Goal: Information Seeking & Learning: Learn about a topic

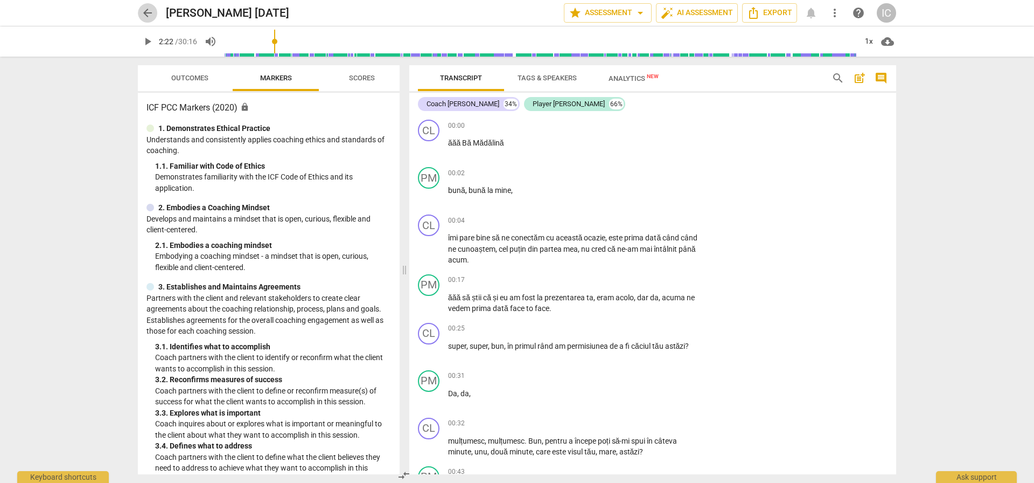
click at [150, 12] on span "arrow_back" at bounding box center [147, 12] width 13 height 13
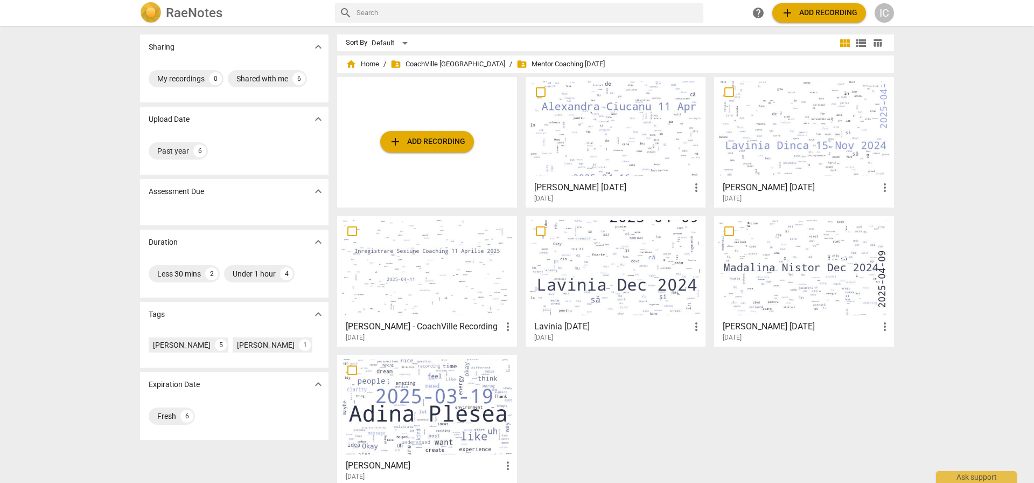
click at [419, 73] on div "home Home / folder_shared CoachVille [GEOGRAPHIC_DATA] / folder_shared Mentor C…" at bounding box center [620, 277] width 566 height 434
click at [428, 53] on div "Sort By Default view_module view_list table_chart home Home / folder_shared Coa…" at bounding box center [620, 264] width 566 height 460
click at [426, 60] on span "folder_shared CoachVille [GEOGRAPHIC_DATA]" at bounding box center [448, 64] width 115 height 11
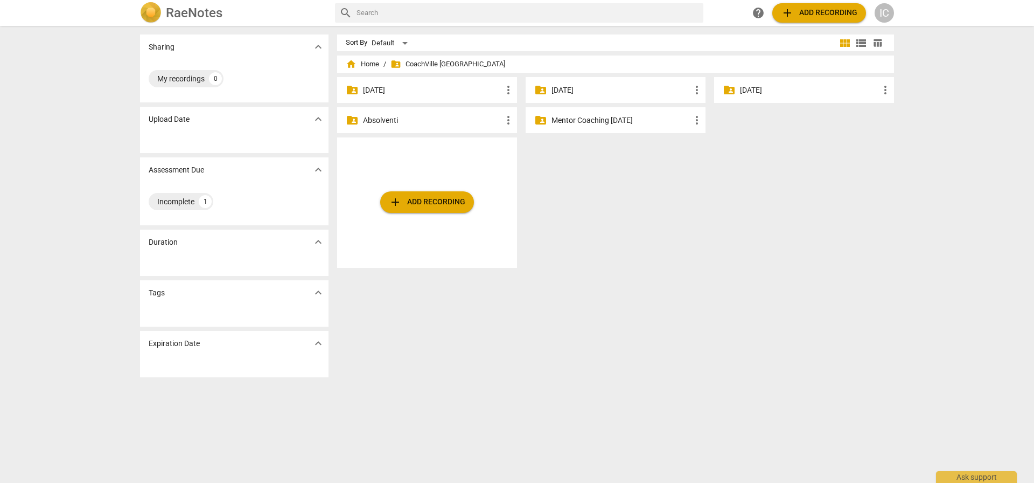
click at [400, 117] on p "Absolventi" at bounding box center [432, 120] width 139 height 11
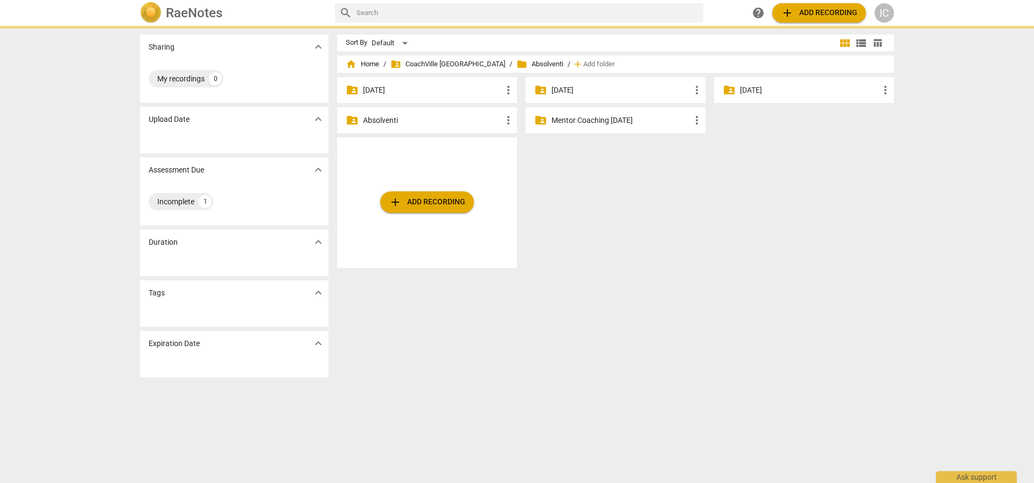
click at [400, 117] on p "Absolventi" at bounding box center [432, 120] width 139 height 11
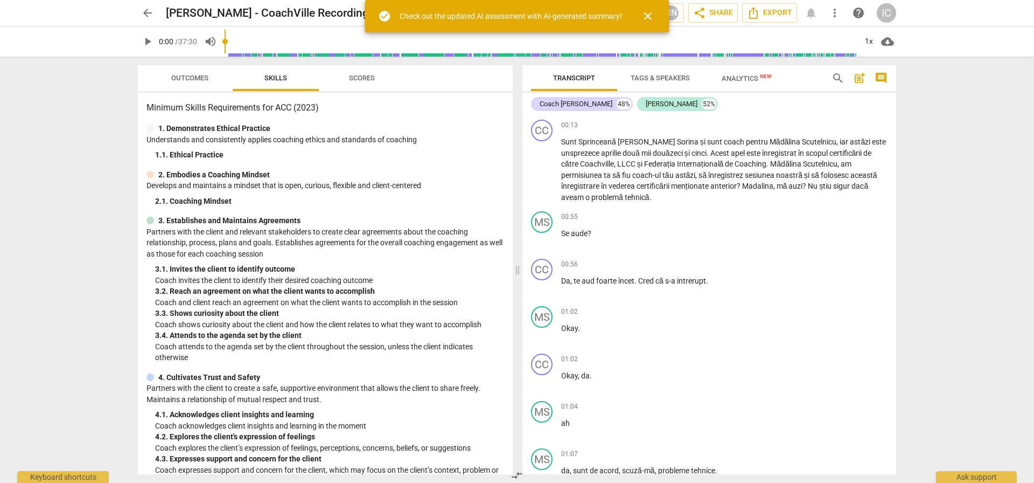
click at [652, 12] on span "close" at bounding box center [648, 16] width 13 height 13
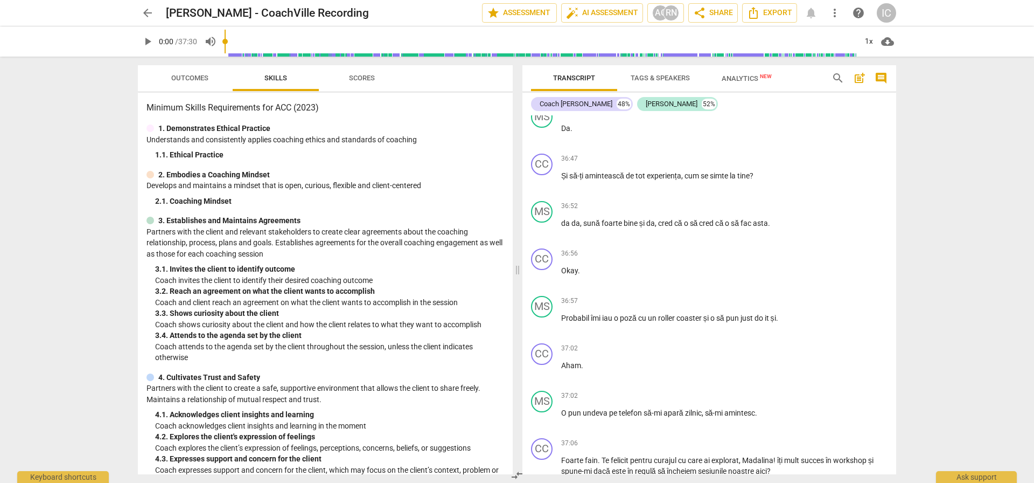
scroll to position [11471, 0]
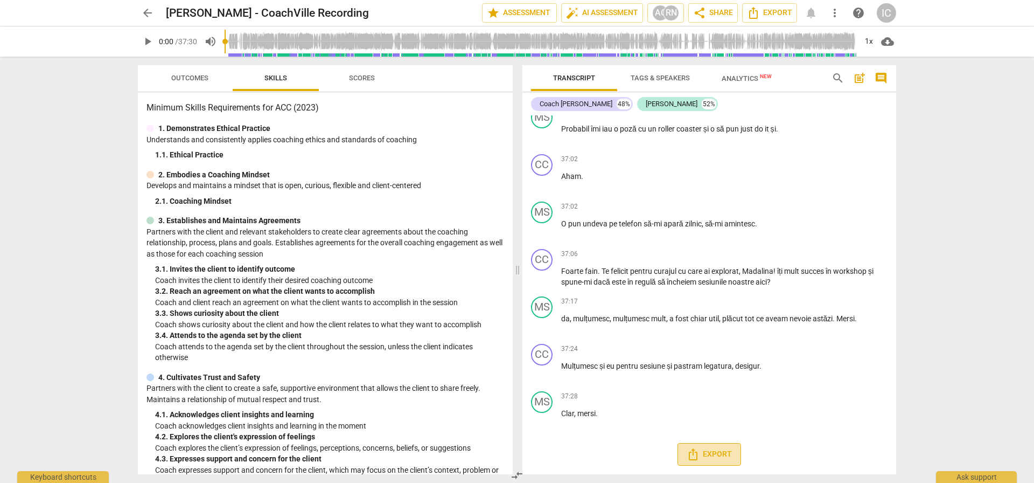
click at [719, 456] on span "Export" at bounding box center [709, 454] width 45 height 13
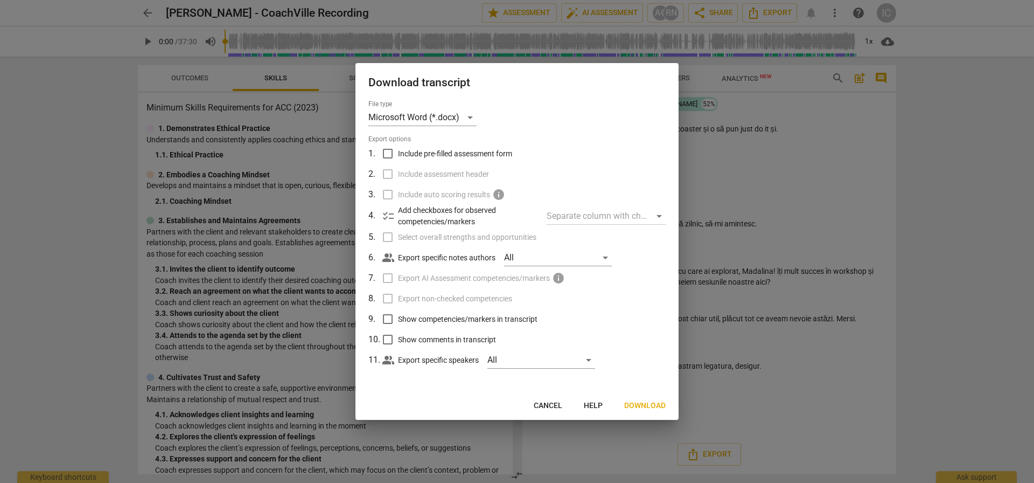
click at [641, 404] on span "Download" at bounding box center [644, 405] width 41 height 11
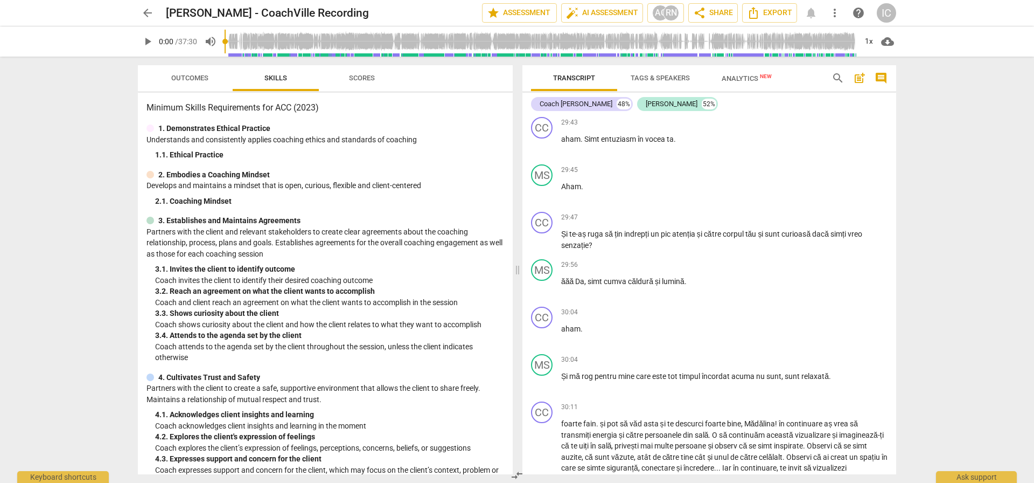
scroll to position [7699, 0]
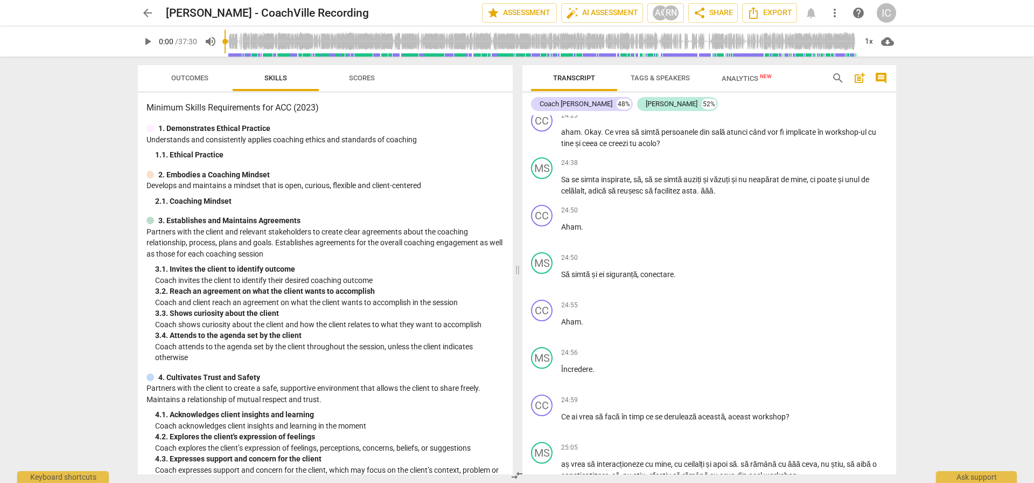
click at [143, 41] on span "play_arrow" at bounding box center [147, 41] width 13 height 13
click at [200, 79] on span "Outcomes" at bounding box center [189, 78] width 37 height 8
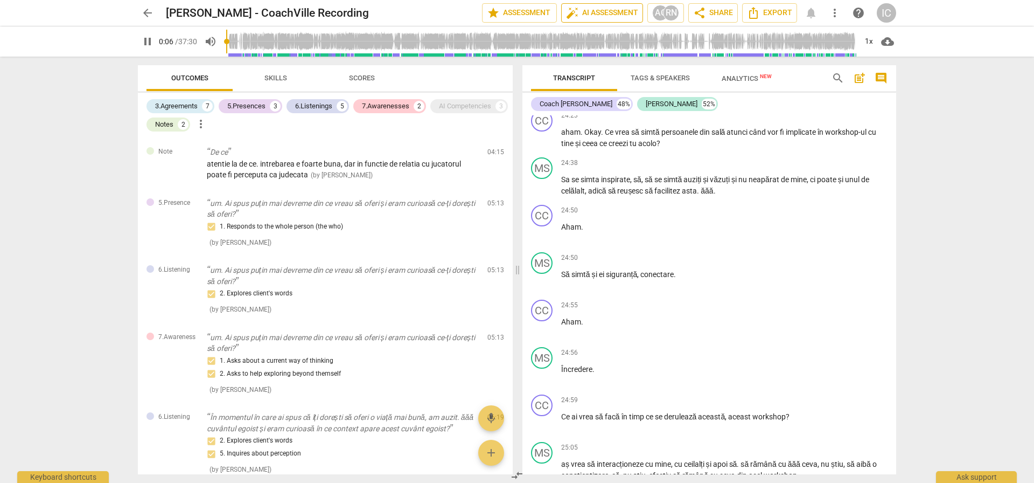
click at [589, 11] on span "auto_fix_high AI Assessment" at bounding box center [602, 12] width 72 height 13
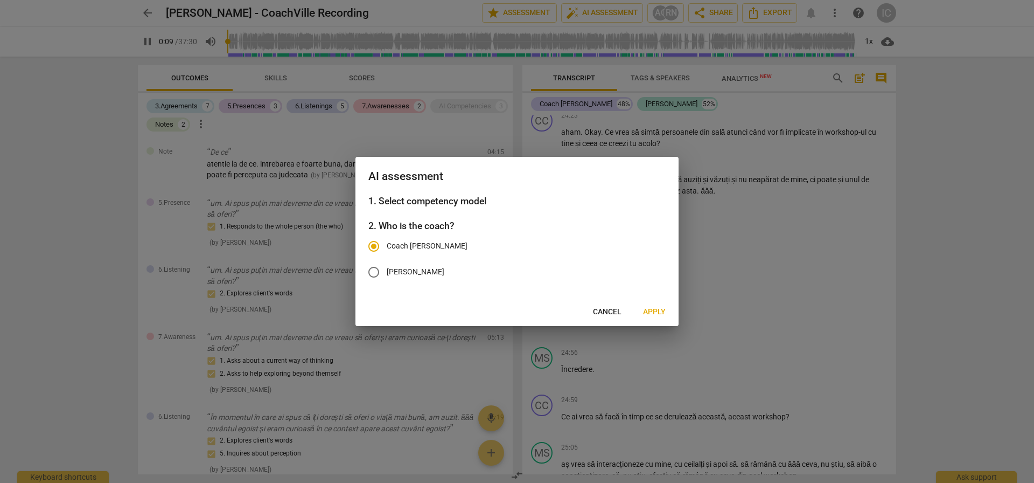
click at [650, 310] on span "Apply" at bounding box center [654, 312] width 23 height 11
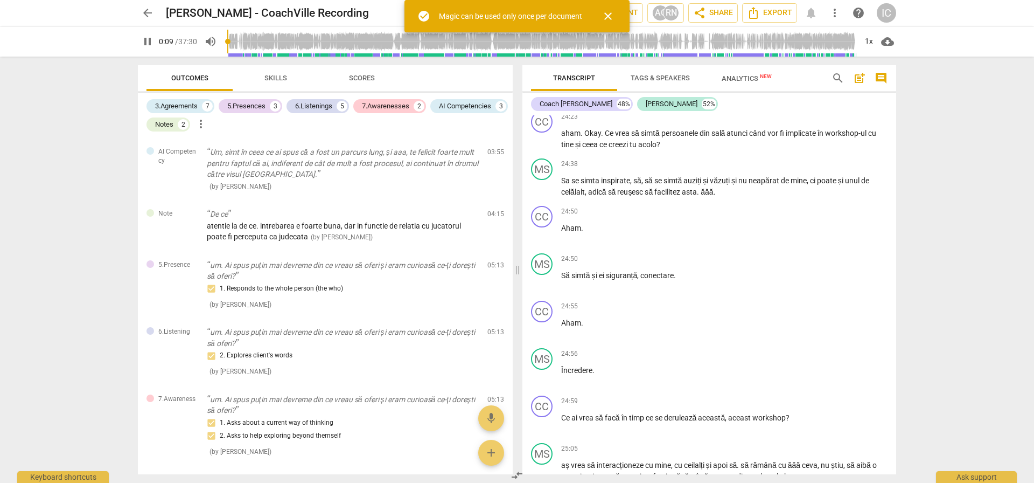
scroll to position [7701, 0]
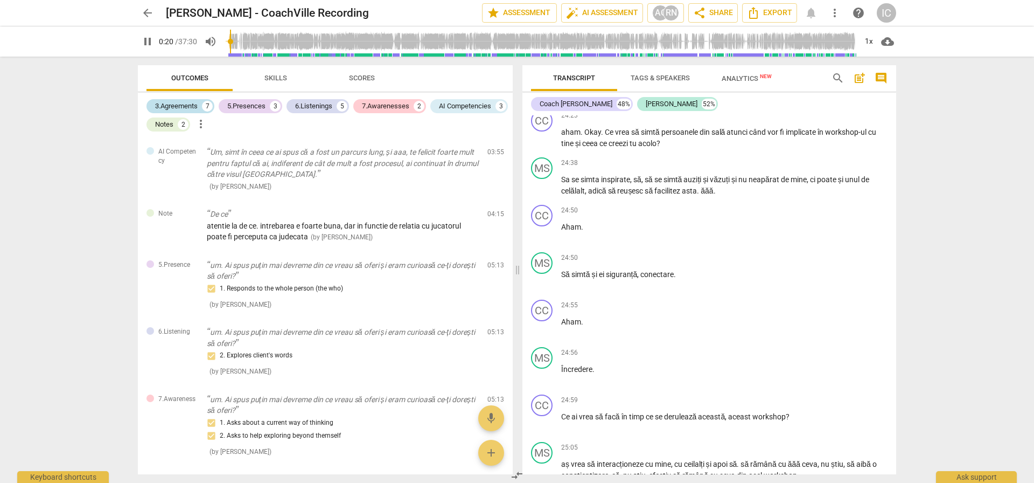
click at [172, 107] on div "3.Agreements" at bounding box center [176, 106] width 43 height 11
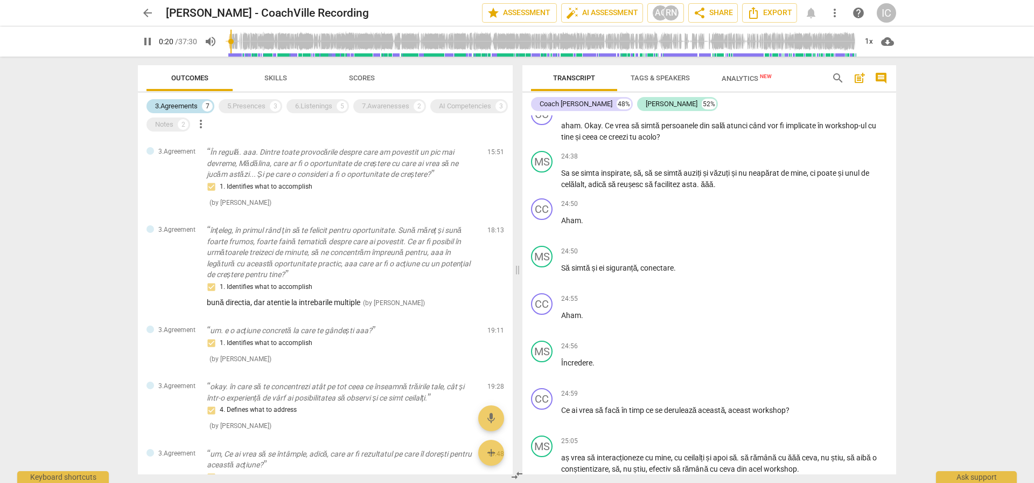
scroll to position [22, 0]
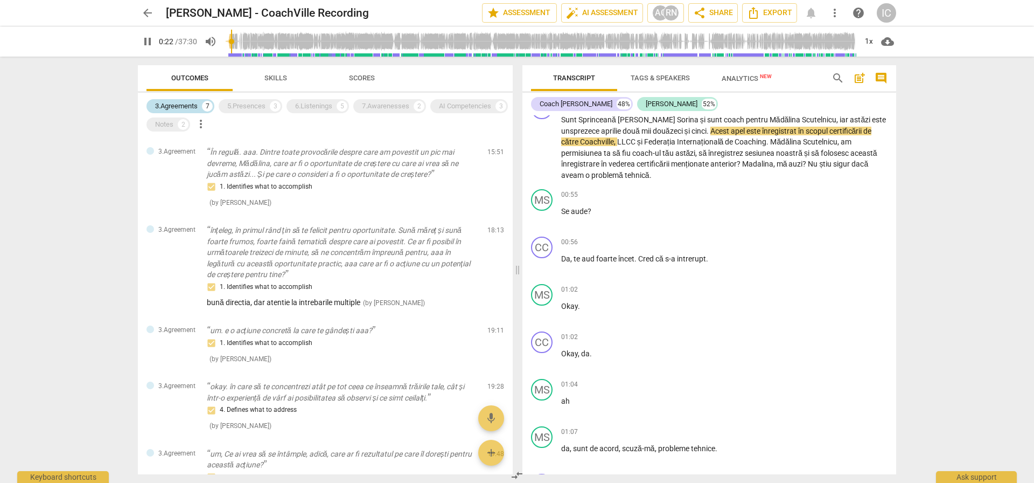
click at [172, 107] on div "3.Agreements" at bounding box center [176, 106] width 43 height 11
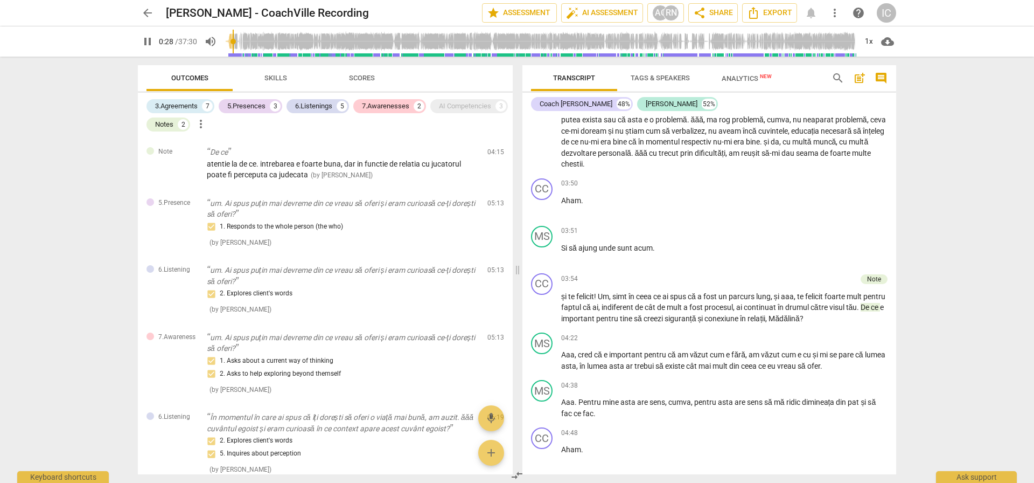
scroll to position [1493, 0]
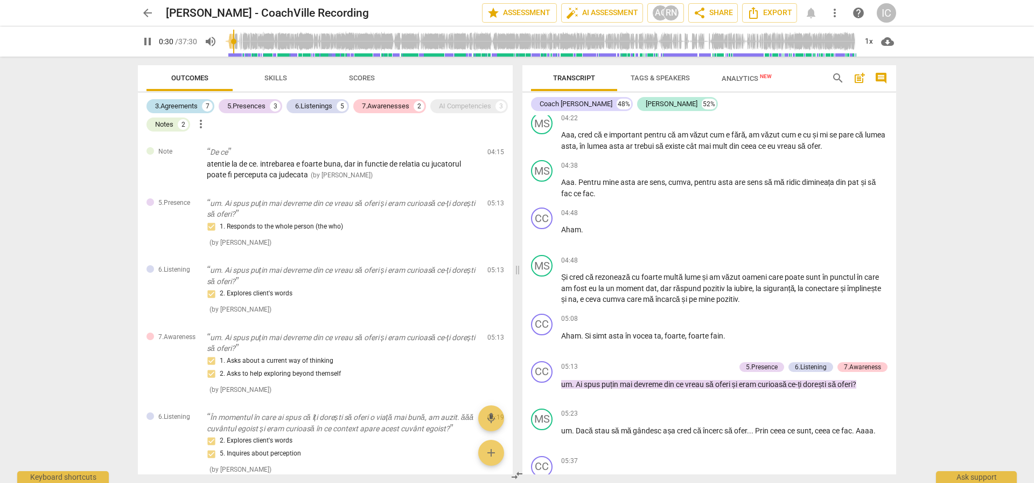
click at [211, 103] on div "7" at bounding box center [207, 106] width 11 height 11
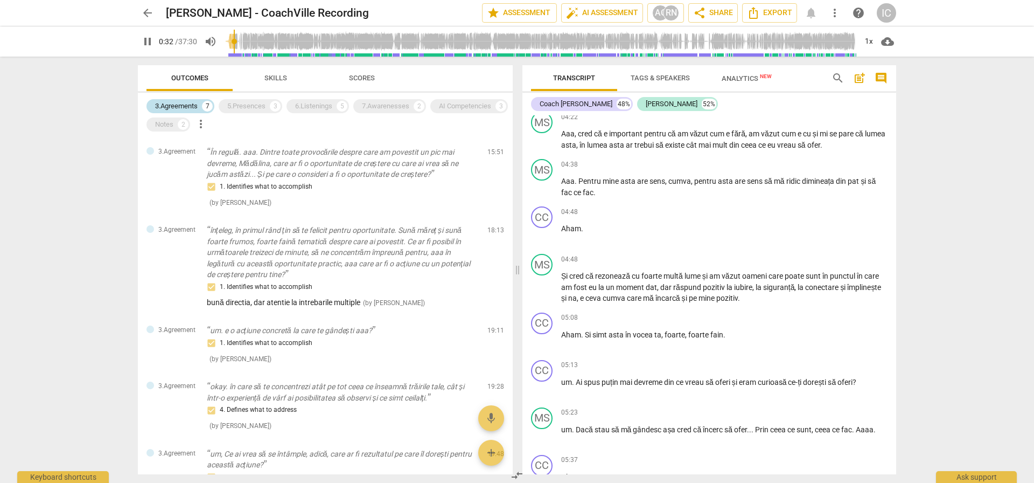
click at [211, 103] on div "7" at bounding box center [207, 106] width 11 height 11
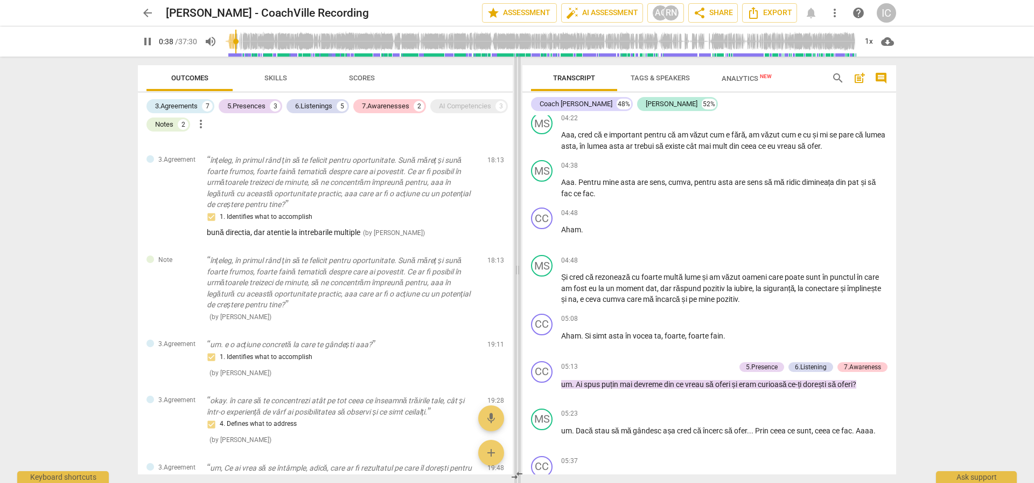
scroll to position [55, 0]
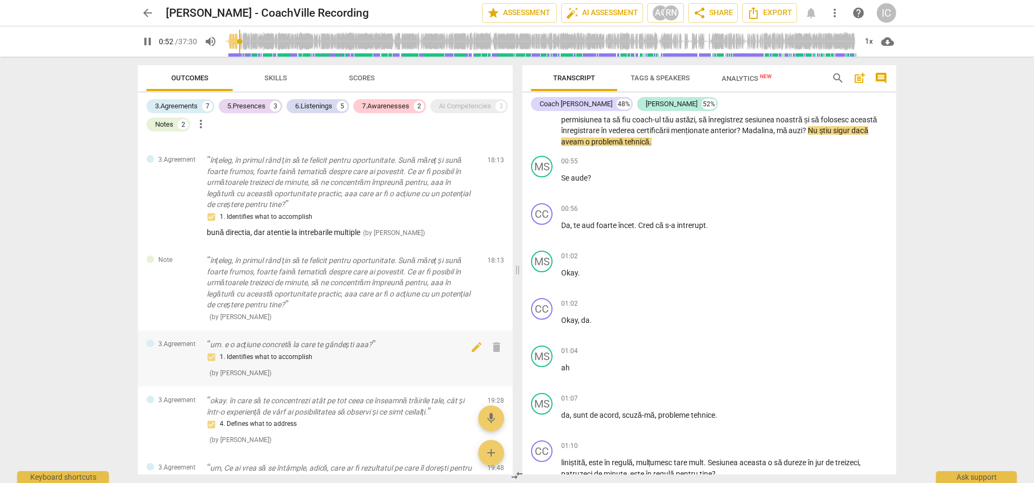
click at [291, 367] on div "1. Identifies what to accomplish ( by Ada Chindea )" at bounding box center [343, 364] width 272 height 27
click at [302, 340] on p "um. e o acțiune concretă la care te gândești aaa?" at bounding box center [343, 344] width 272 height 11
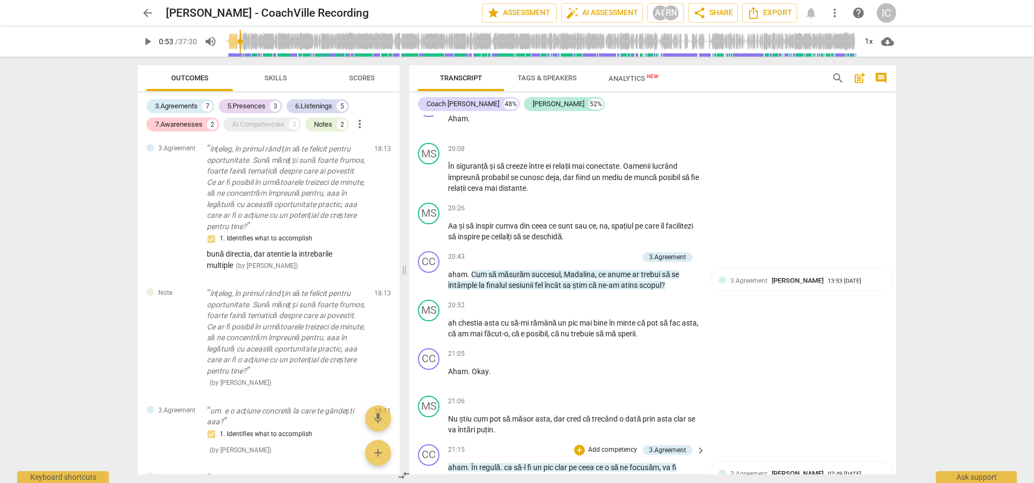
scroll to position [6944, 0]
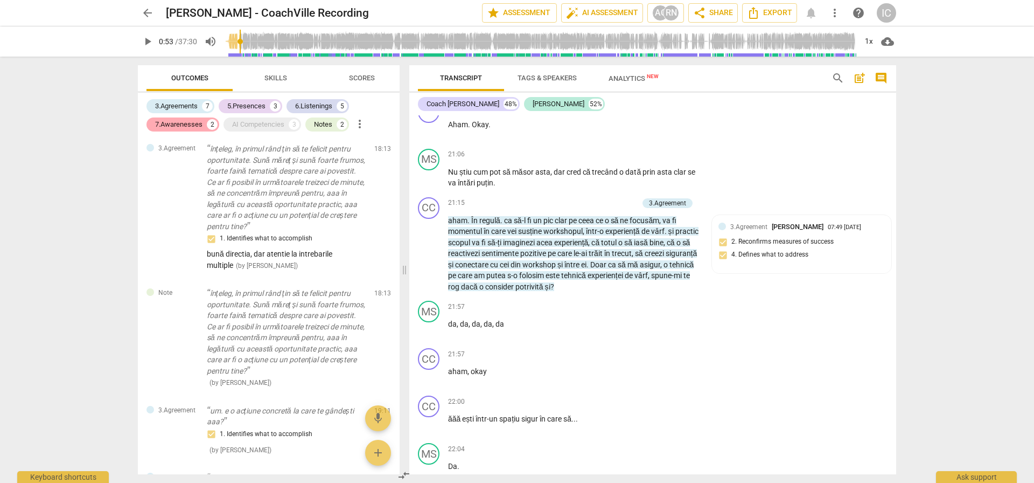
click at [208, 120] on div "2" at bounding box center [212, 124] width 11 height 11
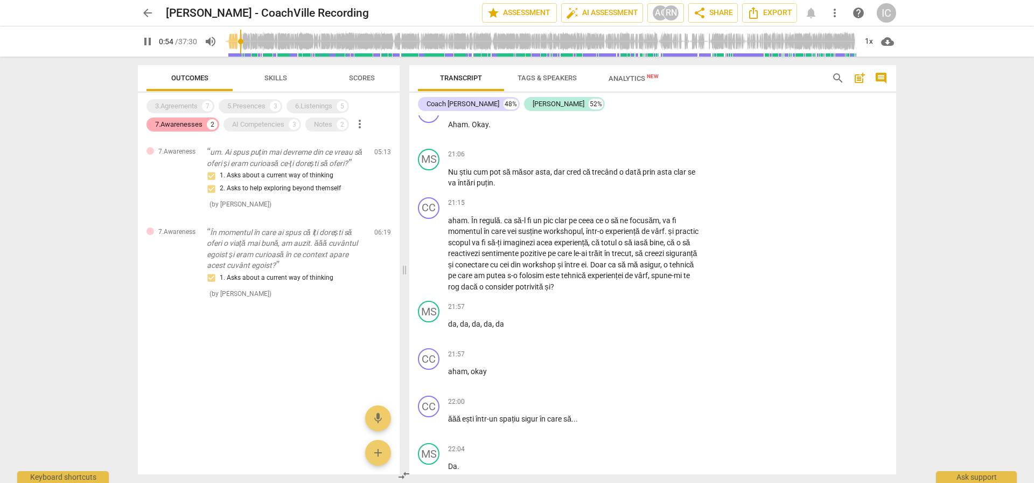
scroll to position [89, 0]
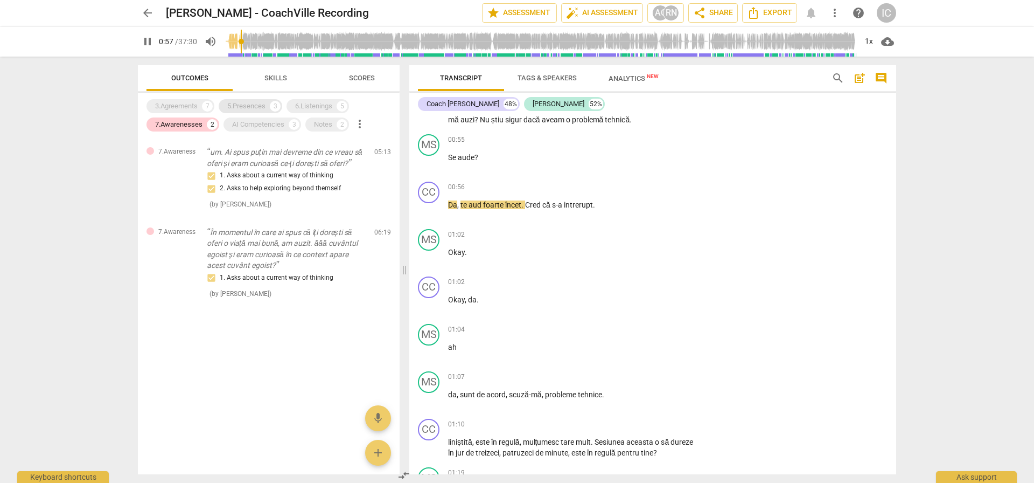
click at [245, 106] on div "5.Presences" at bounding box center [246, 106] width 38 height 11
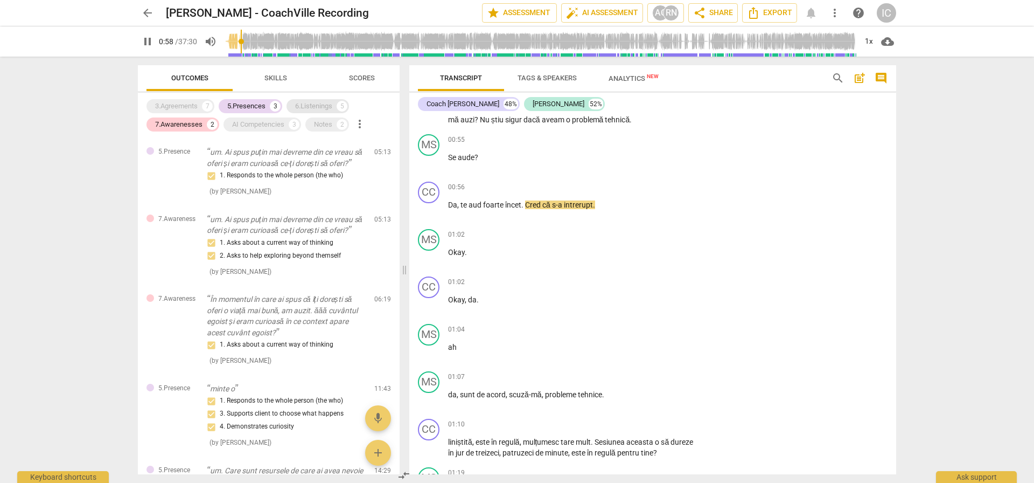
click at [342, 105] on div "5" at bounding box center [342, 106] width 11 height 11
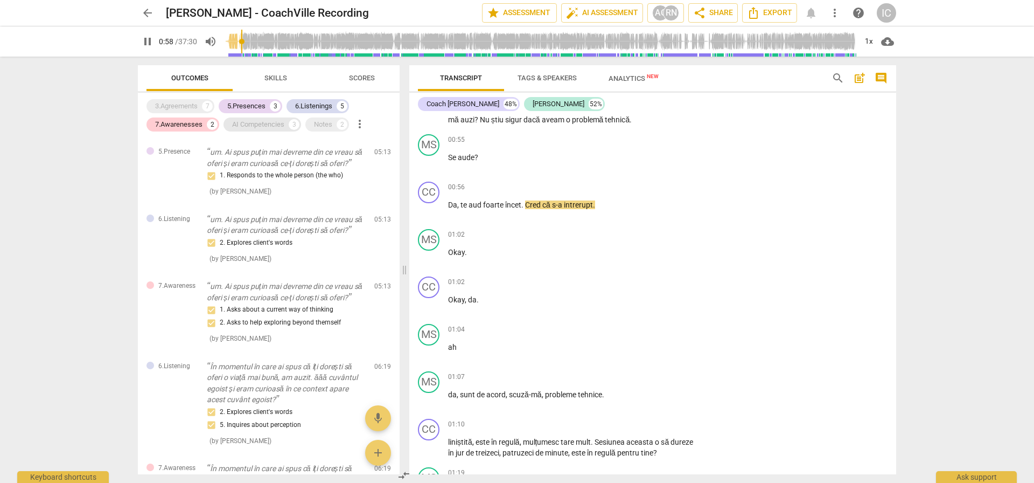
click at [265, 120] on div "AI Competencies" at bounding box center [258, 124] width 52 height 11
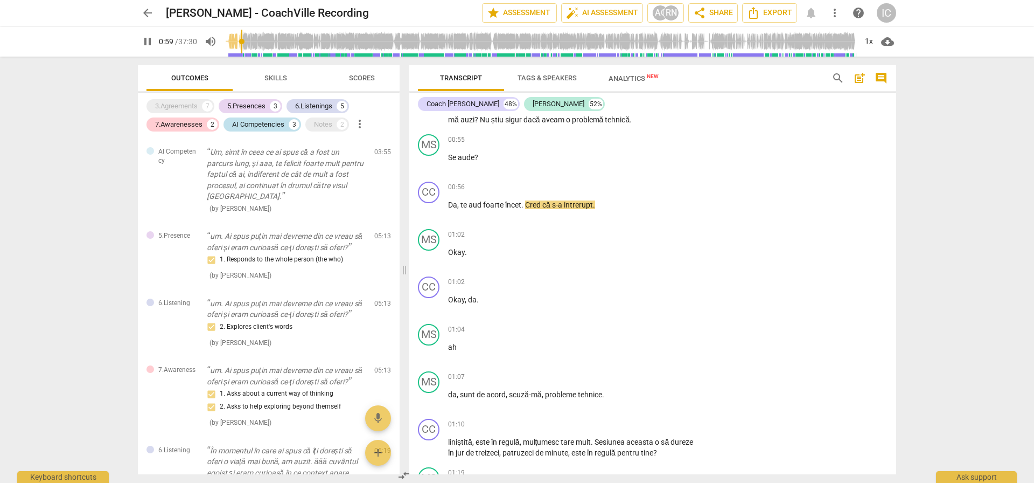
click at [228, 126] on div "AI Competencies 3" at bounding box center [263, 124] width 78 height 14
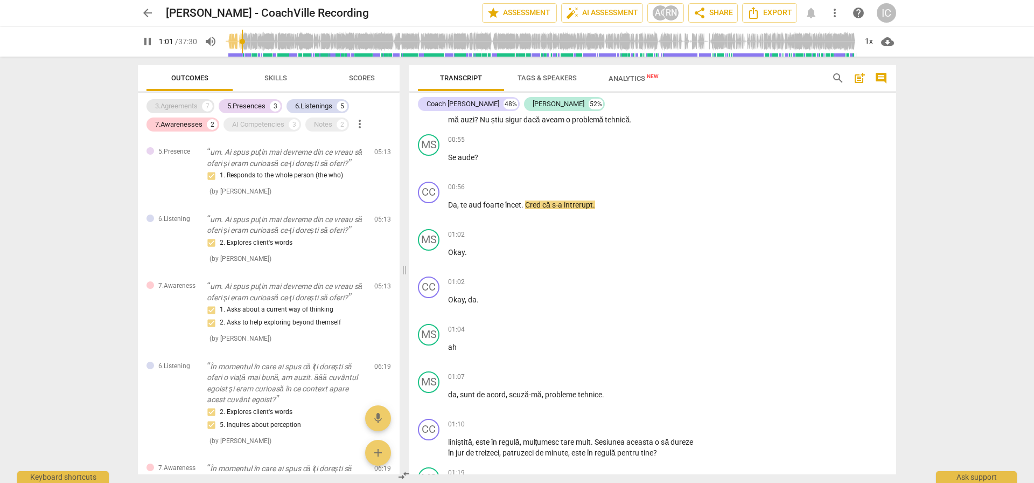
click at [186, 102] on div "3.Agreements" at bounding box center [176, 106] width 43 height 11
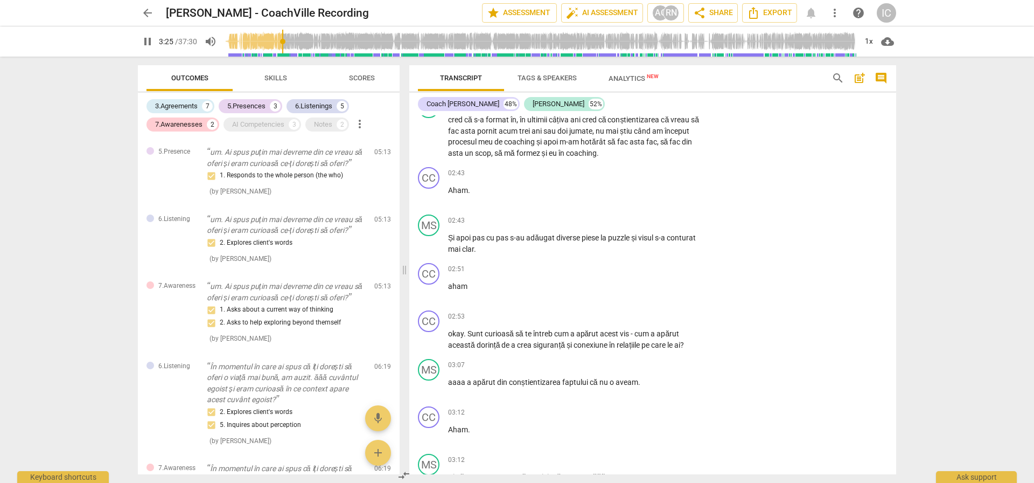
scroll to position [1318, 0]
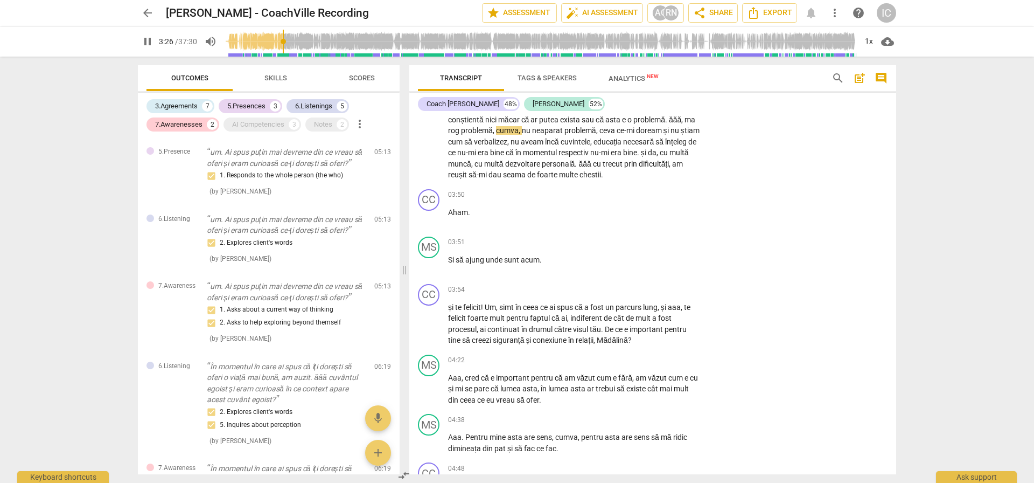
click at [150, 41] on span "pause" at bounding box center [147, 41] width 13 height 13
type input "207"
